Goal: Feedback & Contribution: Submit feedback/report problem

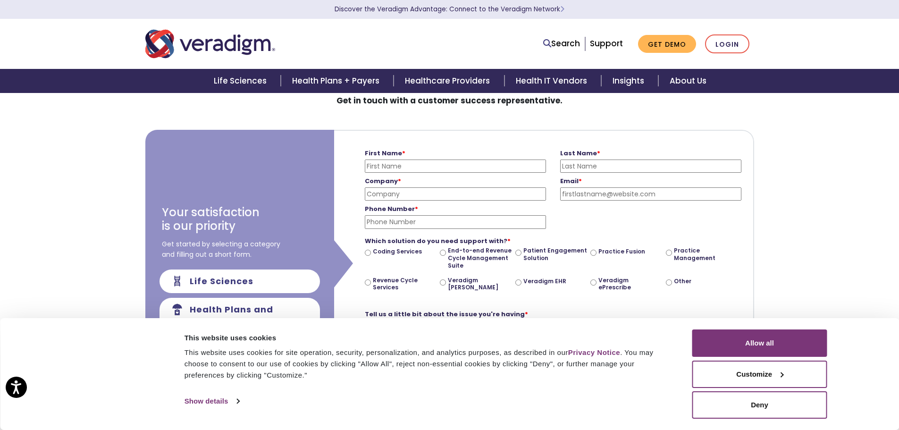
scroll to position [94, 0]
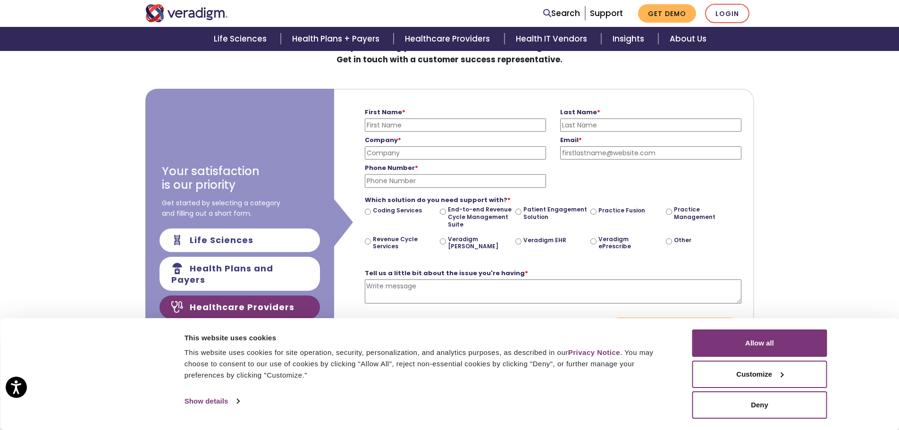
click at [535, 289] on textarea "Tell us a little bit about the issue you're having *" at bounding box center [553, 291] width 377 height 24
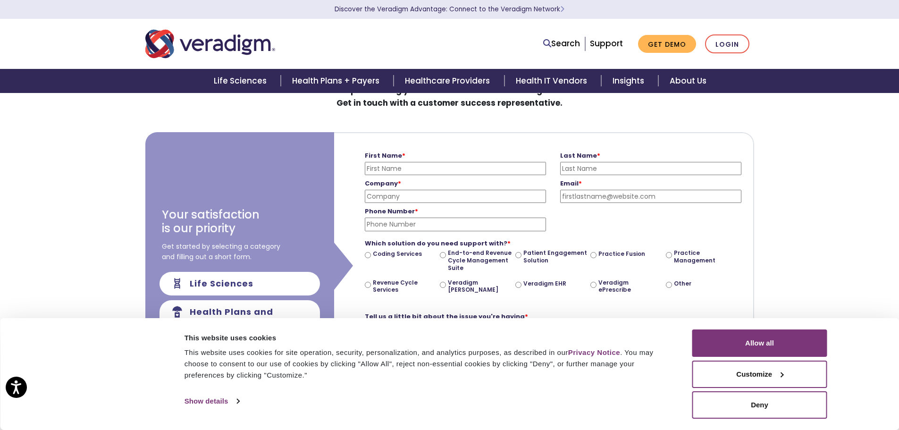
scroll to position [0, 0]
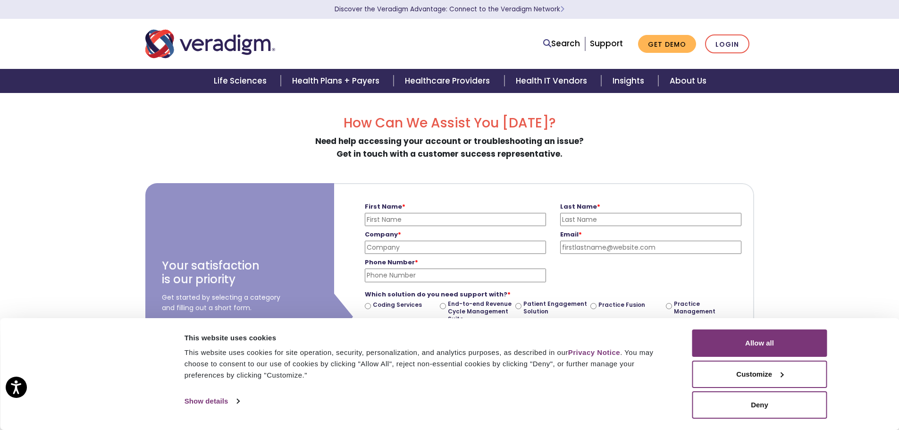
click at [404, 222] on input "First Name *" at bounding box center [455, 219] width 181 height 13
type input "[PERSON_NAME]"
click at [652, 213] on input "Last Name *" at bounding box center [650, 219] width 181 height 13
type input "[PERSON_NAME]"
drag, startPoint x: 424, startPoint y: 249, endPoint x: 420, endPoint y: 238, distance: 11.3
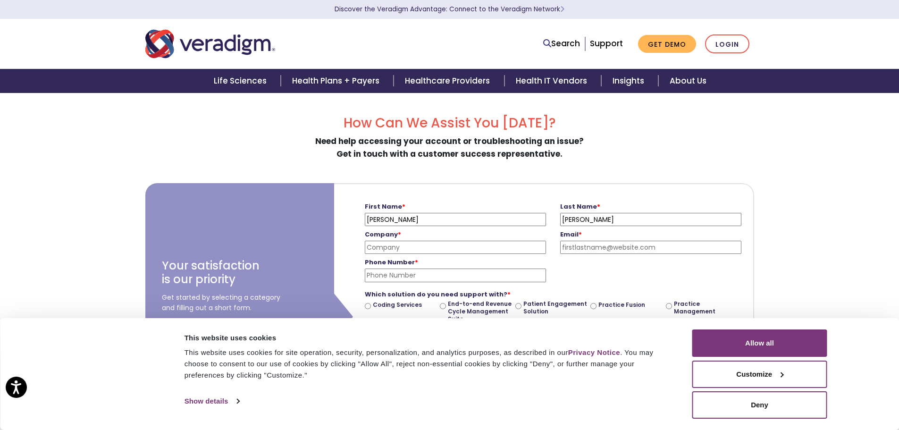
click at [424, 249] on input "Company *" at bounding box center [455, 247] width 181 height 13
type input "[US_STATE][GEOGRAPHIC_DATA]"
click at [593, 250] on input "Email *" at bounding box center [650, 247] width 181 height 13
type input "a"
type input "t"
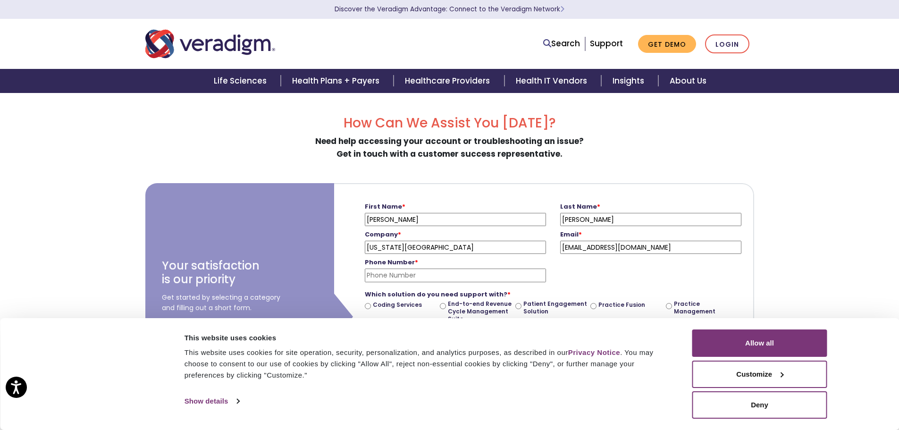
type input "[EMAIL_ADDRESS][DOMAIN_NAME]"
click at [470, 278] on input "Phone Number *" at bounding box center [455, 275] width 181 height 13
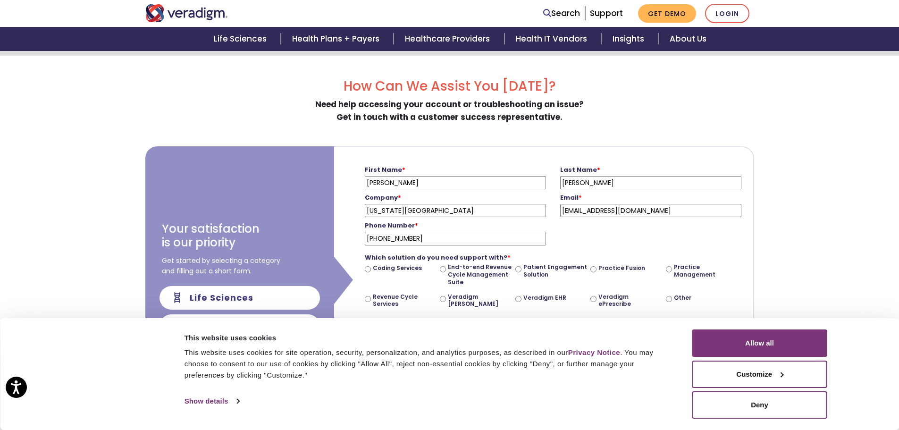
scroll to position [94, 0]
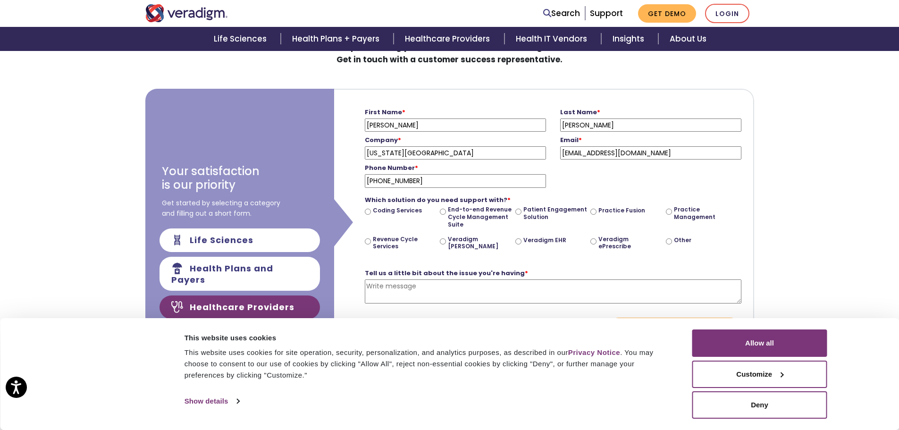
type input "[PHONE_NUMBER]"
click at [593, 242] on input "Veradigm ePrescribe" at bounding box center [593, 241] width 6 height 6
radio input "true"
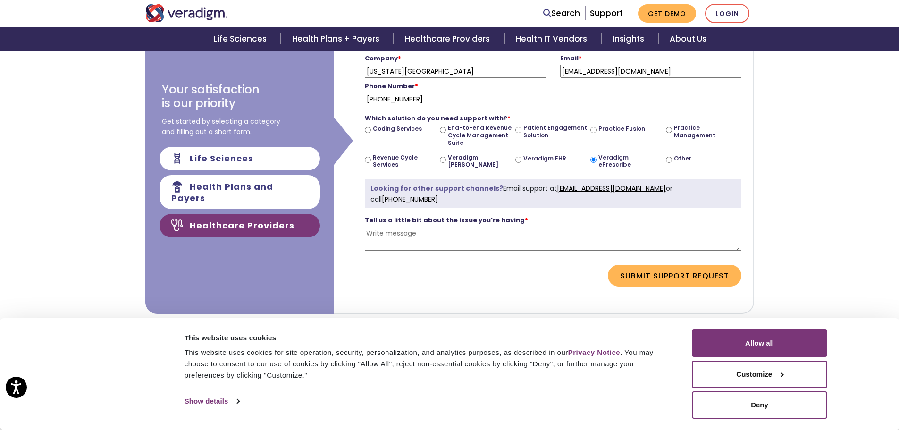
scroll to position [189, 0]
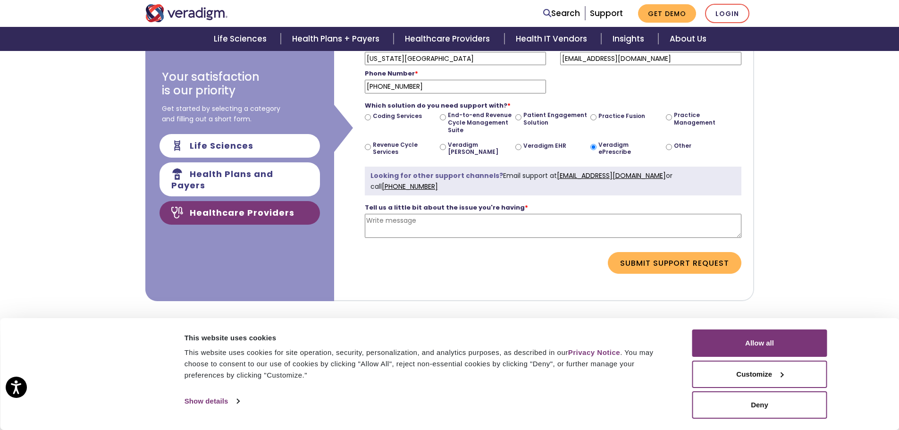
click at [576, 222] on textarea "Tell us a little bit about the issue you're having *" at bounding box center [553, 226] width 377 height 24
type textarea "W"
type textarea "Our EMR system crystal managment"
drag, startPoint x: 538, startPoint y: 227, endPoint x: 71, endPoint y: 261, distance: 468.4
click at [64, 275] on div "How Can We Assist You [DATE]? Need help accessing your account or troubleshooti…" at bounding box center [449, 230] width 899 height 653
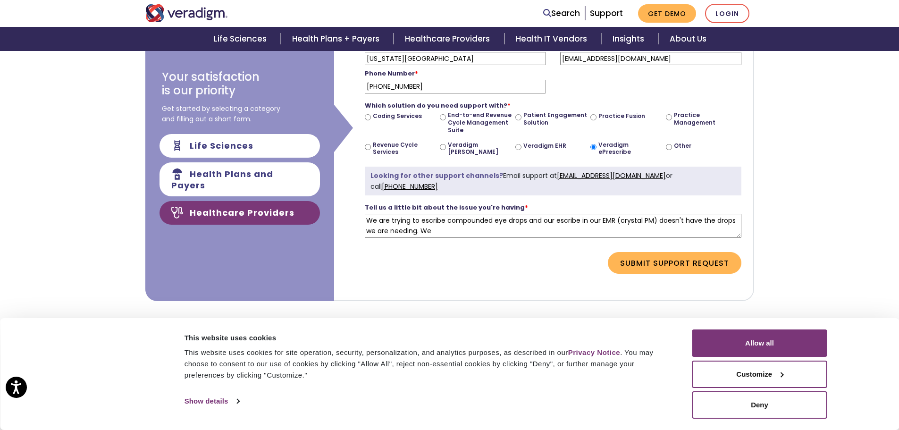
click at [501, 235] on textarea "We are trying to escribe compounded eye drops and our escribe in our EMR (cryst…" at bounding box center [553, 226] width 377 height 24
type textarea "We are trying to escribe compounded eye drops and our escribe in our EMR (cryst…"
drag, startPoint x: 512, startPoint y: 229, endPoint x: 333, endPoint y: 199, distance: 181.5
click at [333, 199] on div "Your satisfaction is our priority Get started by selecting a category and filli…" at bounding box center [449, 147] width 609 height 307
paste textarea "We are trying to write for a compounded [MEDICAL_DATA] called [MEDICAL_DATA]. I…"
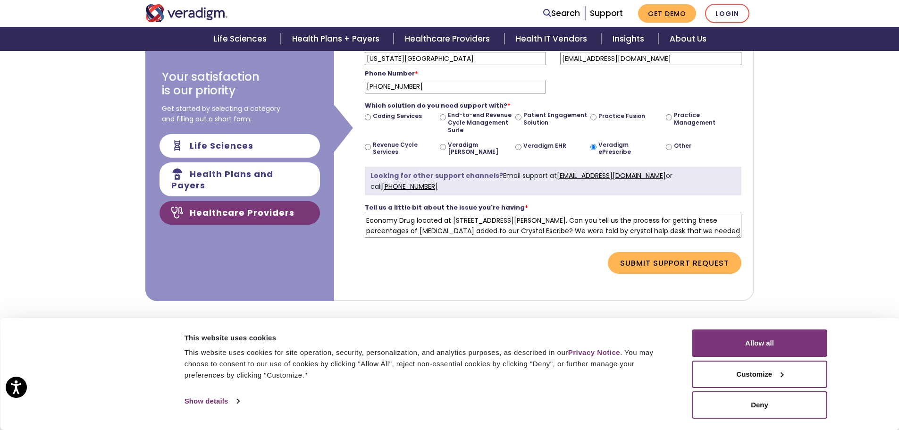
scroll to position [30, 0]
click at [517, 232] on textarea "We are trying to write for a compounded [MEDICAL_DATA] called [MEDICAL_DATA]. I…" at bounding box center [553, 226] width 377 height 24
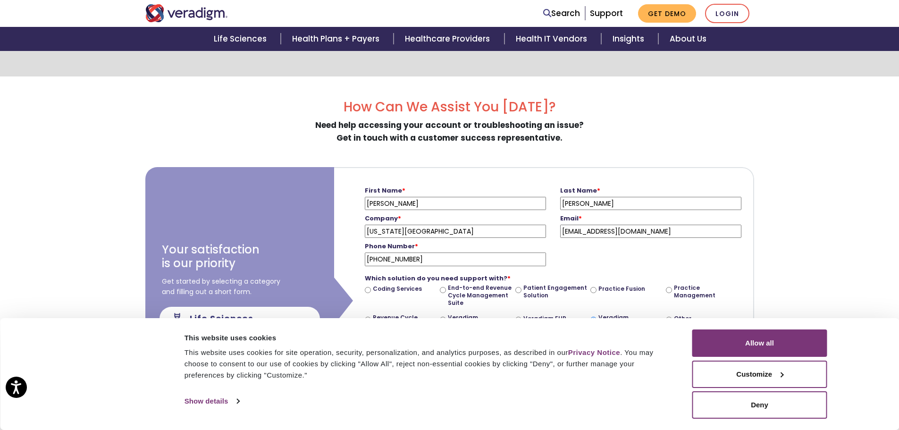
scroll to position [0, 0]
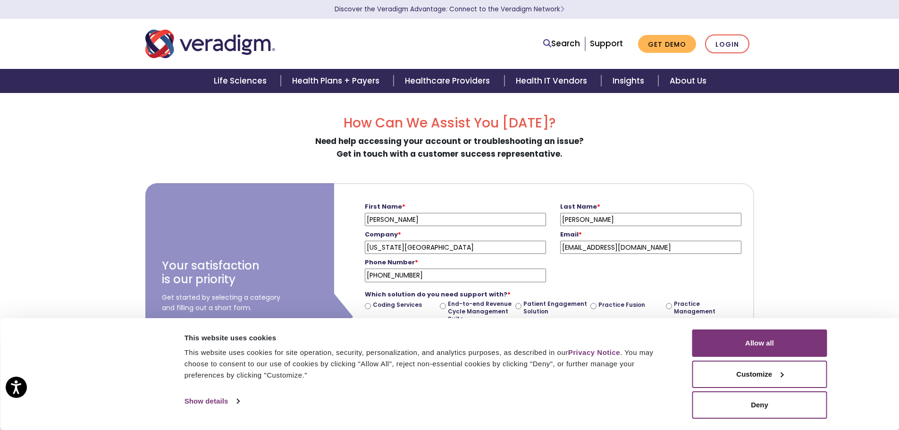
type textarea "We are trying to write for a compounded [MEDICAL_DATA] called [MEDICAL_DATA]. I…"
drag, startPoint x: 164, startPoint y: 197, endPoint x: 82, endPoint y: 192, distance: 81.8
click at [89, 194] on div "How Can We Assist You [DATE]? Need help accessing your account or troubleshooti…" at bounding box center [449, 418] width 899 height 653
type input "[PERSON_NAME]"
drag, startPoint x: 606, startPoint y: 220, endPoint x: 612, endPoint y: 219, distance: 5.5
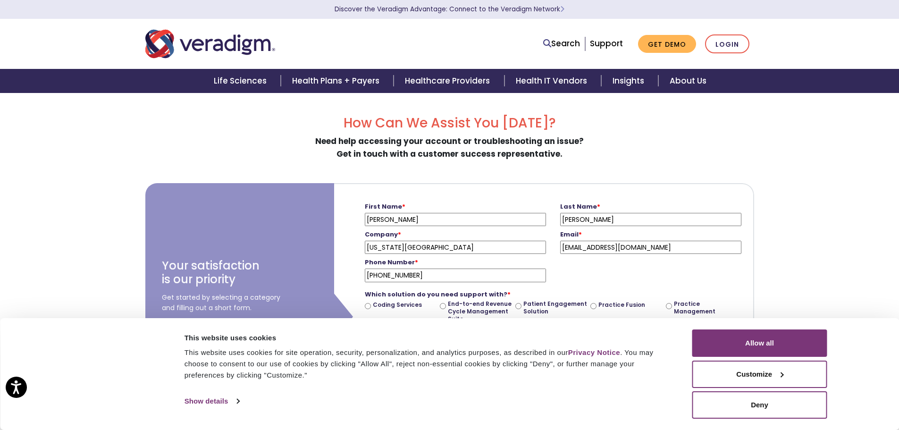
click at [607, 220] on input "[PERSON_NAME]" at bounding box center [650, 219] width 181 height 13
type input "V"
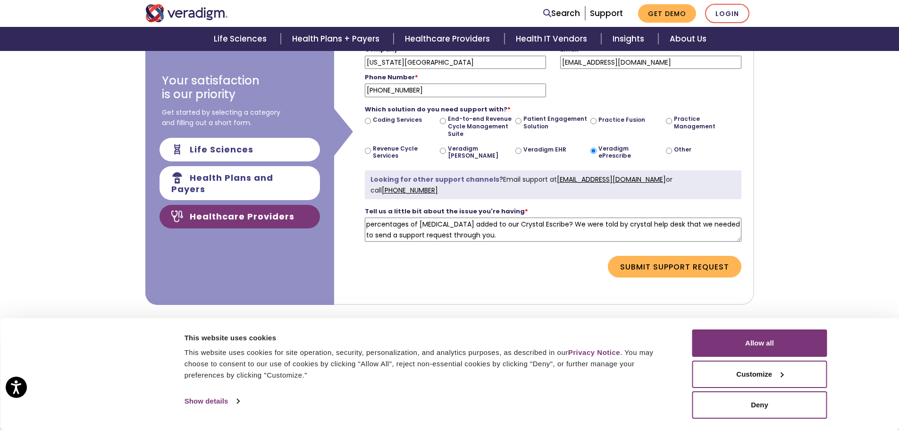
scroll to position [189, 0]
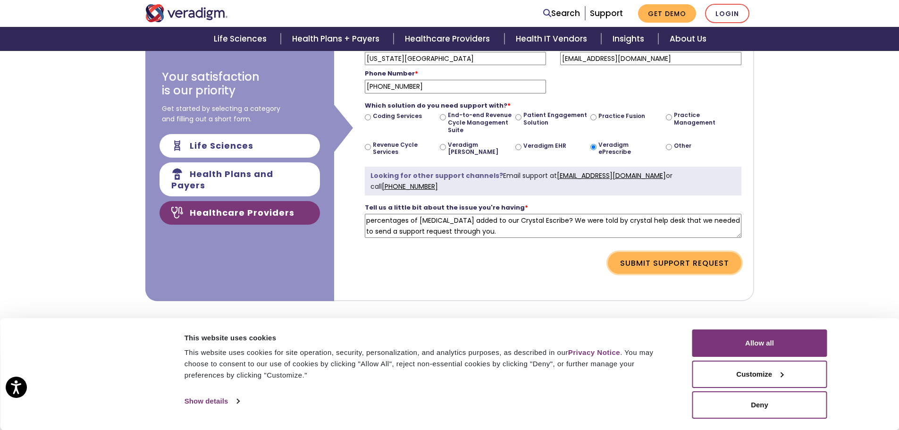
type input "[PERSON_NAME]"
click at [681, 262] on button "Submit Support Request" at bounding box center [675, 263] width 134 height 22
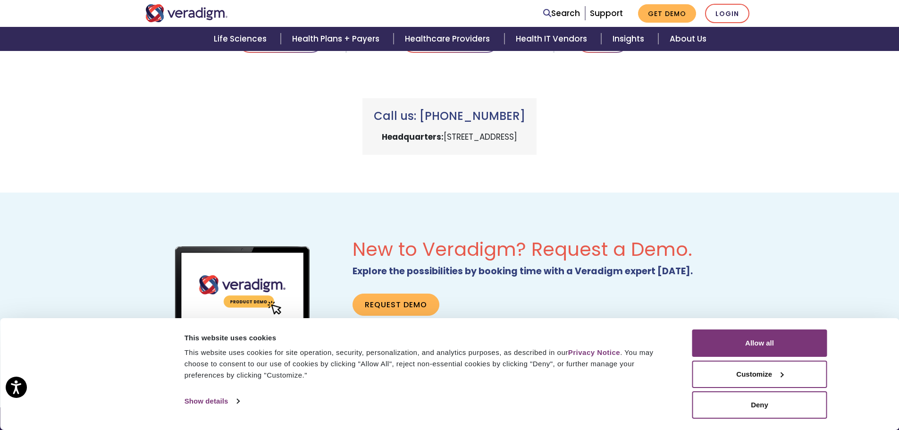
scroll to position [236, 0]
